Goal: Information Seeking & Learning: Learn about a topic

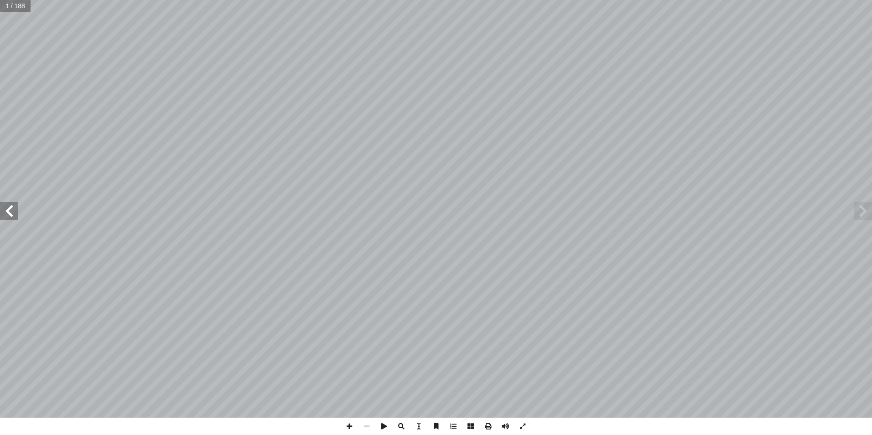
click at [16, 214] on span at bounding box center [9, 211] width 18 height 18
click at [15, 213] on span at bounding box center [9, 211] width 18 height 18
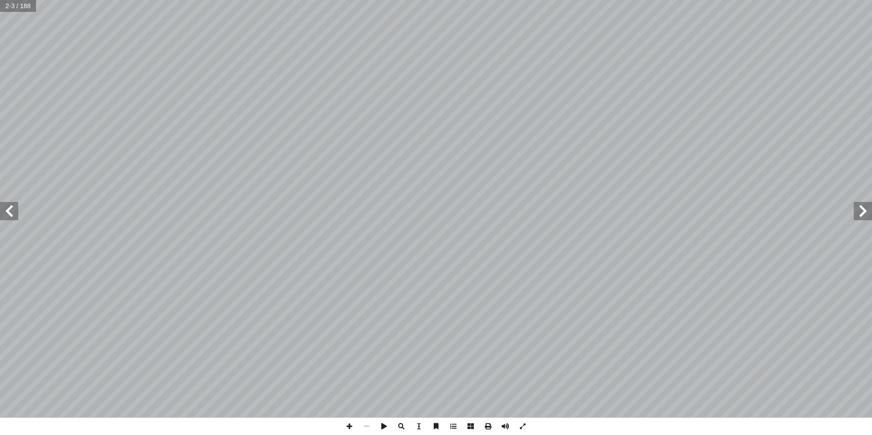
click at [15, 213] on span at bounding box center [9, 211] width 18 height 18
click at [17, 211] on span at bounding box center [9, 211] width 18 height 18
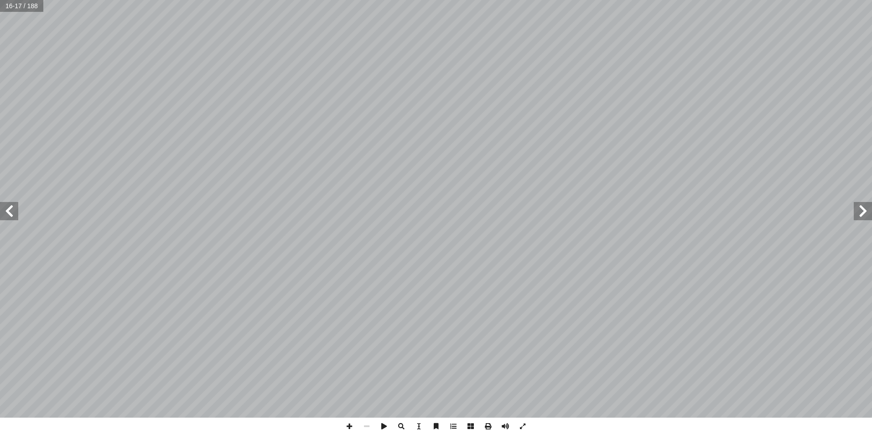
click at [17, 211] on span at bounding box center [9, 211] width 18 height 18
click at [347, 427] on span at bounding box center [349, 426] width 17 height 17
